Goal: Check status: Check status

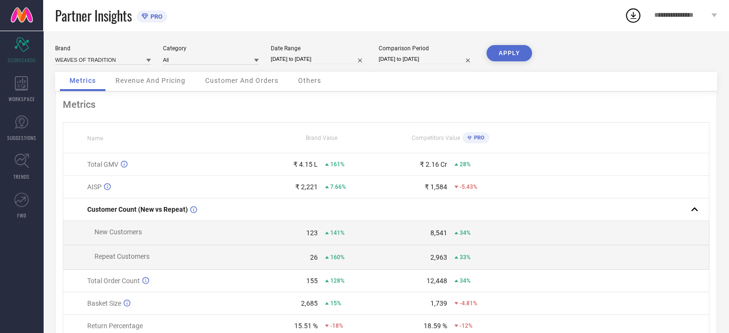
select select "7"
select select "2025"
select select "8"
select select "2025"
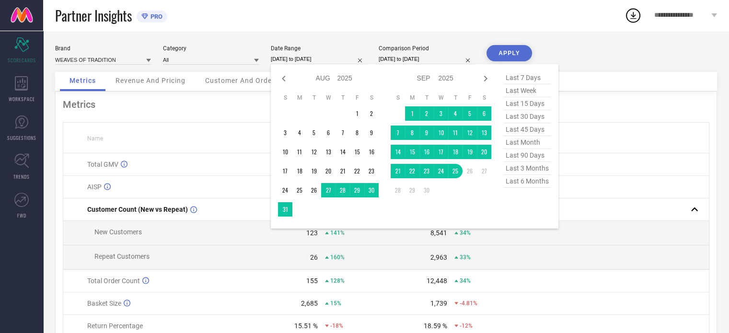
click at [315, 58] on input "[DATE] to [DATE]" at bounding box center [319, 59] width 96 height 10
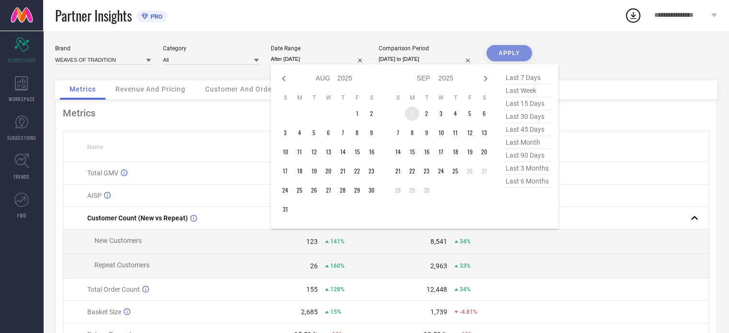
click at [411, 114] on td "1" at bounding box center [412, 113] width 14 height 14
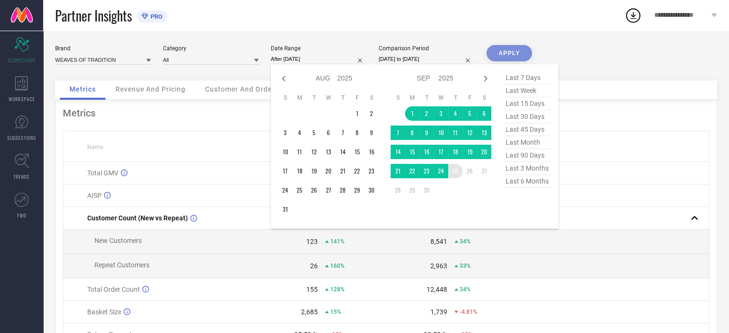
type input "[DATE] to [DATE]"
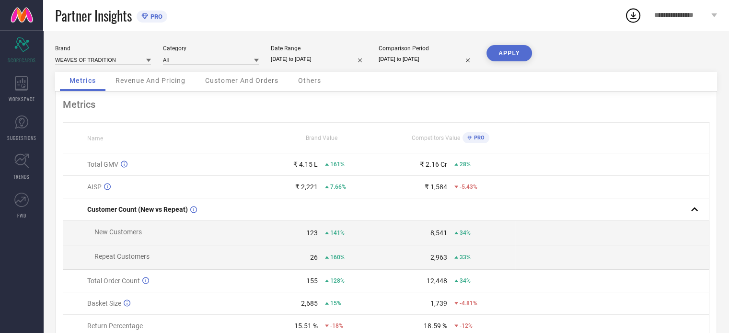
click at [503, 42] on div "Brand WEAVES OF TRADITION Category All Date Range [DATE] to [DATE] Comparison P…" at bounding box center [386, 215] width 686 height 368
click at [504, 50] on button "APPLY" at bounding box center [510, 53] width 46 height 16
select select "7"
select select "2024"
select select "8"
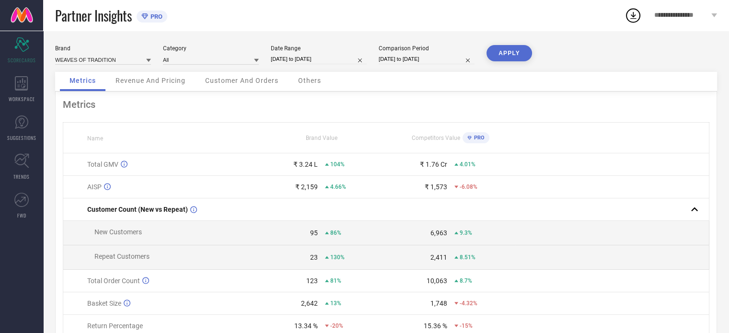
select select "2024"
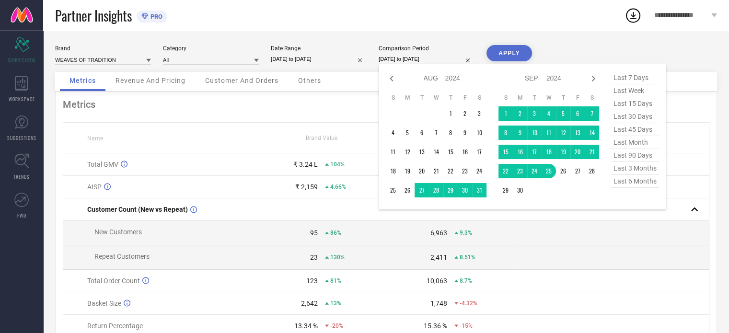
click at [395, 59] on input "[DATE] to [DATE]" at bounding box center [427, 59] width 96 height 10
click at [630, 144] on span "last month" at bounding box center [635, 142] width 48 height 13
type input "[DATE] to [DATE]"
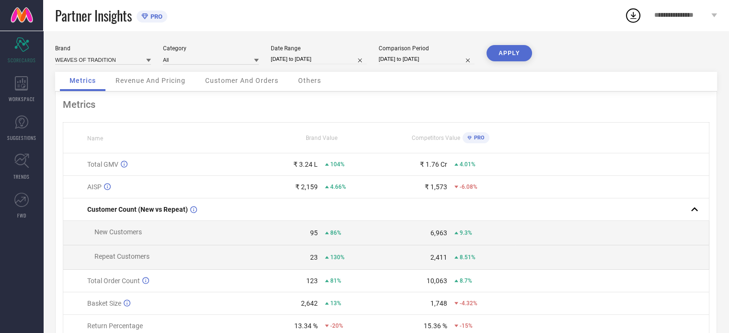
click at [419, 61] on input "[DATE] to [DATE]" at bounding box center [427, 59] width 96 height 10
select select "7"
select select "2025"
select select "8"
select select "2025"
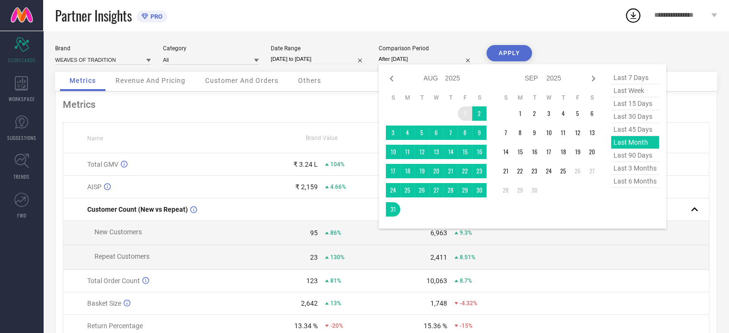
click at [460, 115] on td "1" at bounding box center [465, 113] width 14 height 14
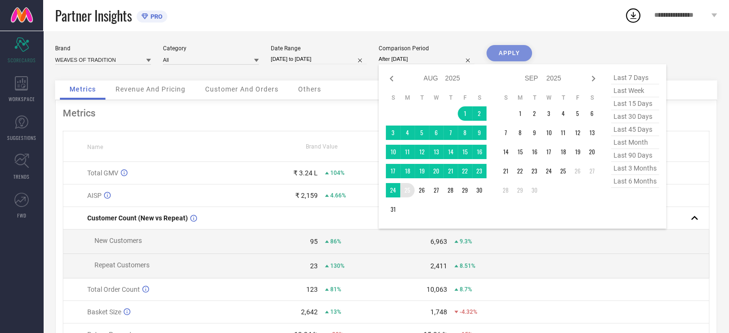
type input "[DATE] to [DATE]"
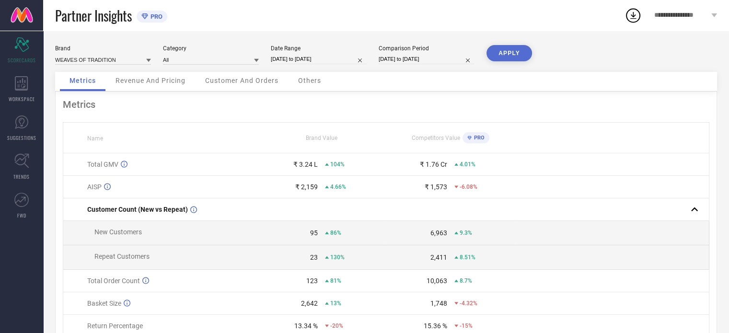
click at [510, 52] on button "APPLY" at bounding box center [510, 53] width 46 height 16
